Goal: Transaction & Acquisition: Purchase product/service

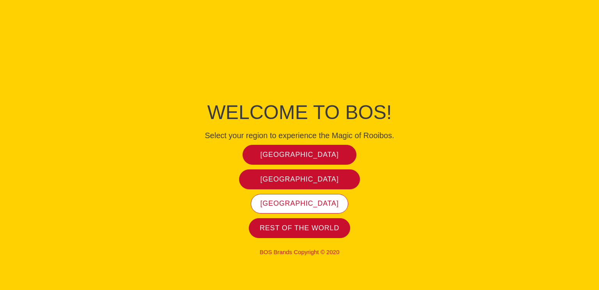
click at [306, 204] on span "[GEOGRAPHIC_DATA]" at bounding box center [299, 203] width 78 height 9
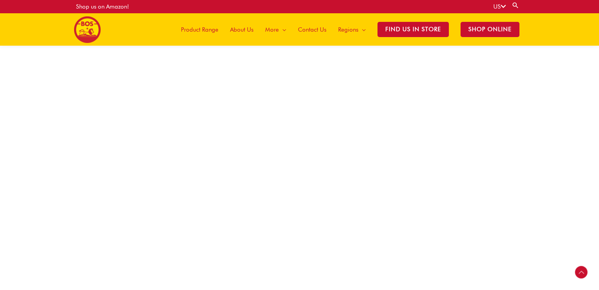
scroll to position [455, 0]
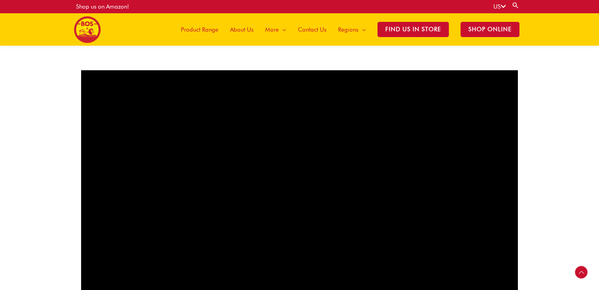
click at [209, 28] on span "Product Range" at bounding box center [199, 29] width 37 height 23
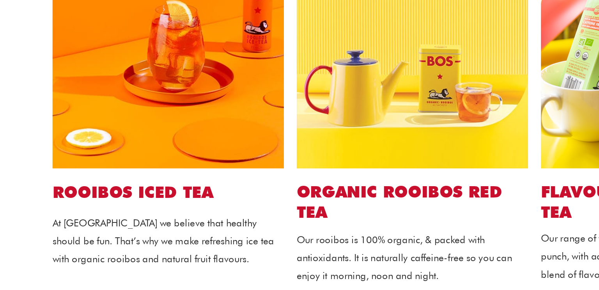
scroll to position [156, 0]
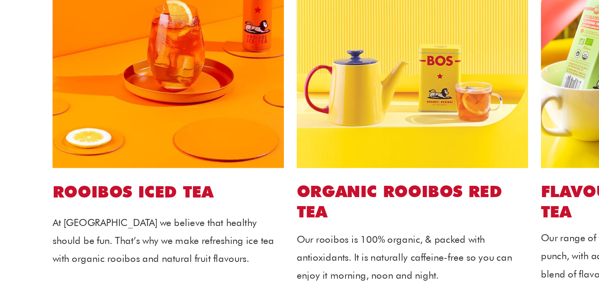
click at [116, 166] on img at bounding box center [151, 116] width 140 height 140
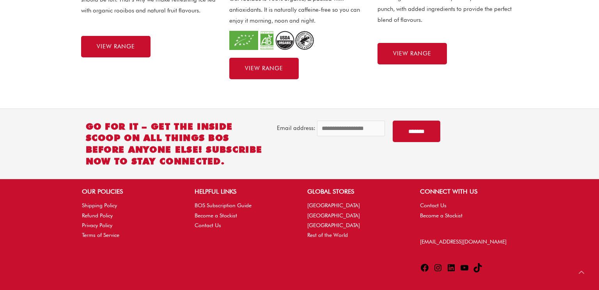
scroll to position [405, 0]
